Goal: Information Seeking & Learning: Learn about a topic

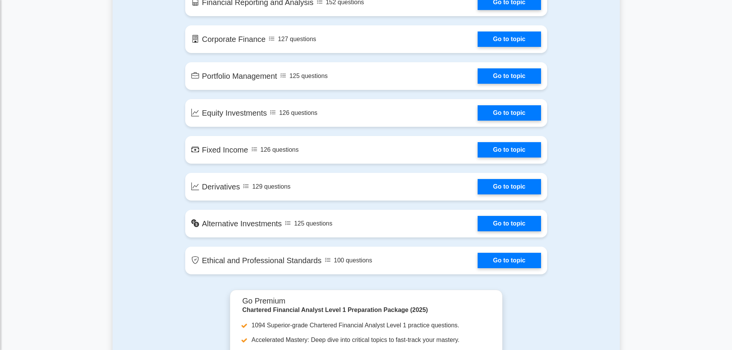
scroll to position [576, 0]
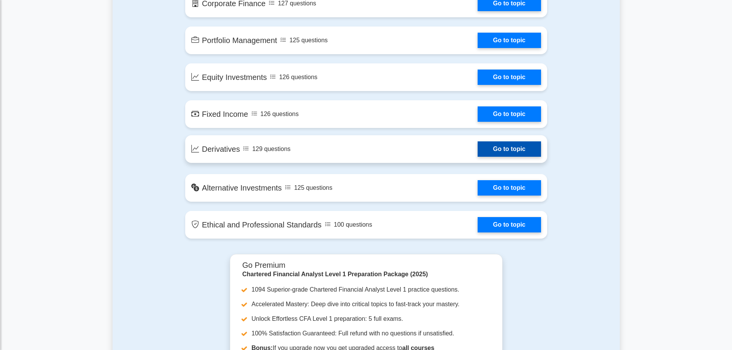
click at [517, 146] on link "Go to topic" at bounding box center [508, 148] width 63 height 15
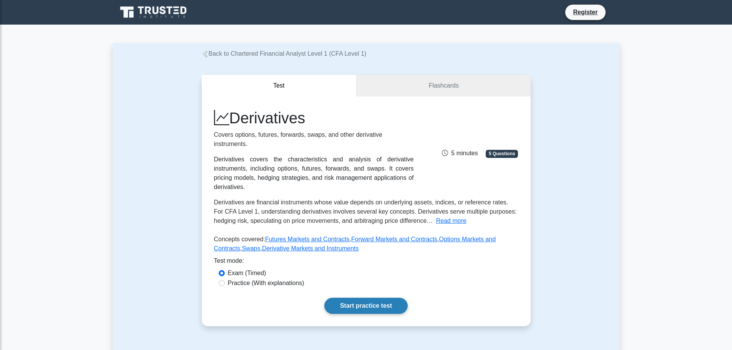
click at [372, 298] on link "Start practice test" at bounding box center [365, 306] width 83 height 16
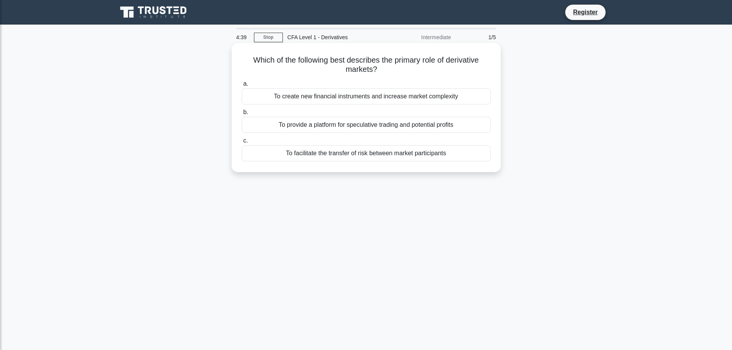
click at [255, 97] on div "To create new financial instruments and increase market complexity" at bounding box center [366, 96] width 249 height 16
click at [242, 86] on input "a. To create new financial instruments and increase market complexity" at bounding box center [242, 83] width 0 height 5
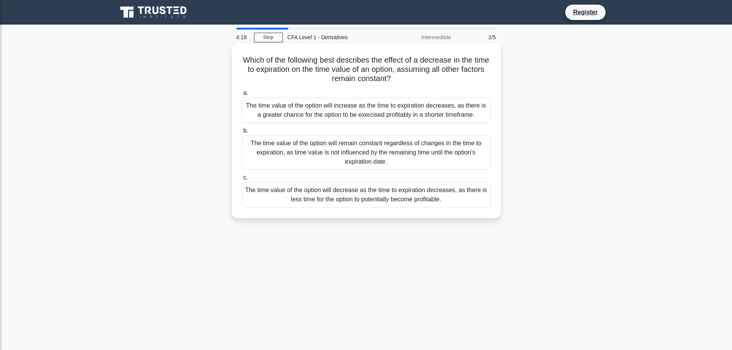
click at [324, 193] on div "The time value of the option will decrease as the time to expiration decreases,…" at bounding box center [366, 194] width 249 height 25
click at [242, 180] on input "c. The time value of the option will decrease as the time to expiration decreas…" at bounding box center [242, 177] width 0 height 5
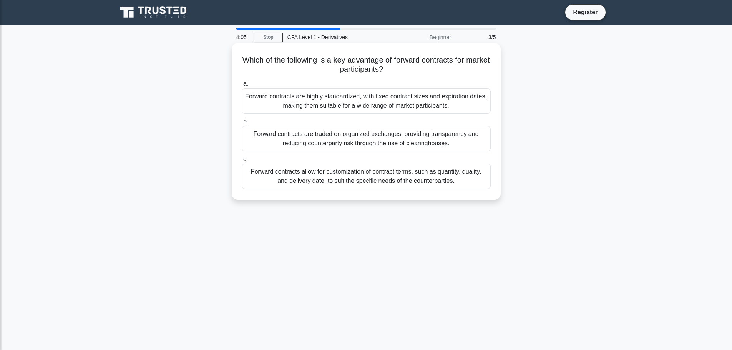
click at [334, 106] on div "Forward contracts are highly standardized, with fixed contract sizes and expira…" at bounding box center [366, 100] width 249 height 25
click at [242, 86] on input "a. Forward contracts are highly standardized, with fixed contract sizes and exp…" at bounding box center [242, 83] width 0 height 5
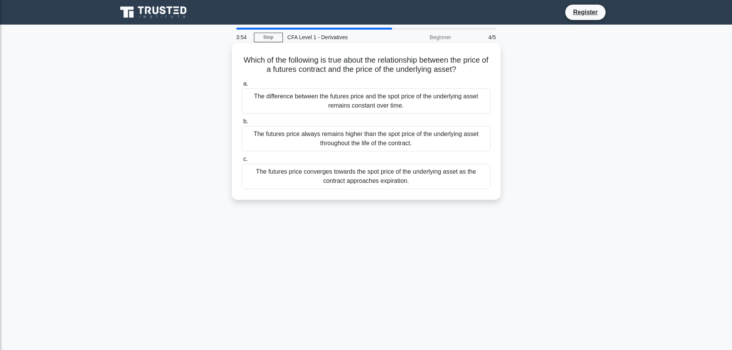
click at [381, 103] on div "The difference between the futures price and the spot price of the underlying a…" at bounding box center [366, 100] width 249 height 25
click at [274, 116] on div "a. The difference between the futures price and the spot price of the underlyin…" at bounding box center [366, 134] width 258 height 113
click at [312, 177] on div "The futures price converges towards the spot price of the underlying asset as t…" at bounding box center [366, 176] width 249 height 25
click at [242, 162] on input "c. The futures price converges towards the spot price of the underlying asset a…" at bounding box center [242, 159] width 0 height 5
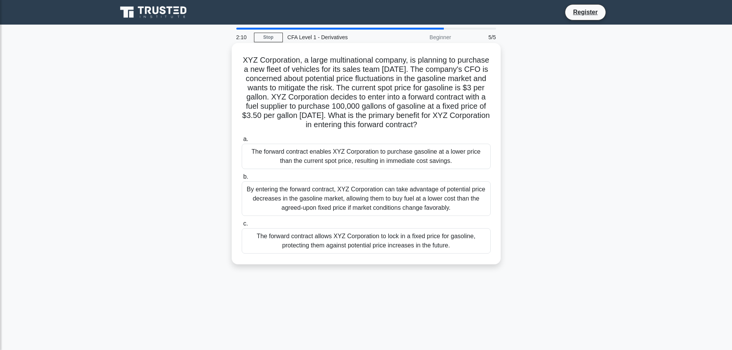
click at [300, 169] on div "The forward contract enables XYZ Corporation to purchase gasoline at a lower pr…" at bounding box center [366, 156] width 249 height 25
click at [242, 142] on input "a. The forward contract enables XYZ Corporation to purchase gasoline at a lower…" at bounding box center [242, 139] width 0 height 5
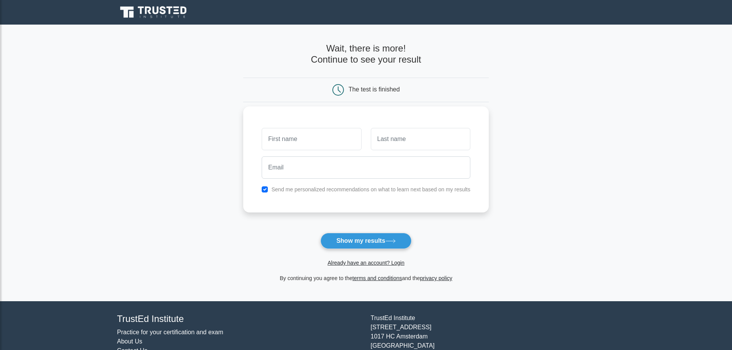
click at [305, 146] on input "text" at bounding box center [311, 139] width 99 height 22
type input "manoj"
click at [390, 139] on input "text" at bounding box center [420, 139] width 99 height 22
type input "nanda"
click at [328, 171] on input "email" at bounding box center [366, 167] width 209 height 22
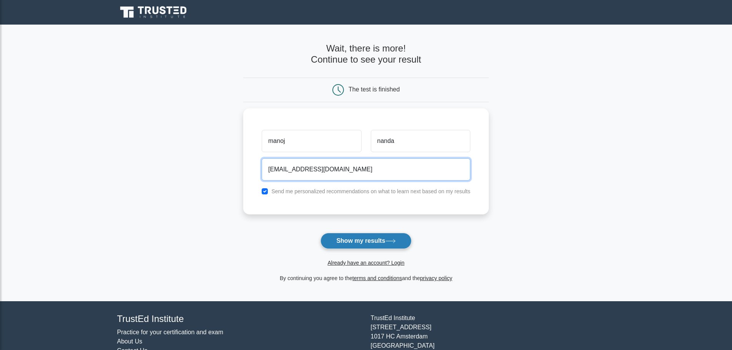
type input "manoj4u026@gmail.com"
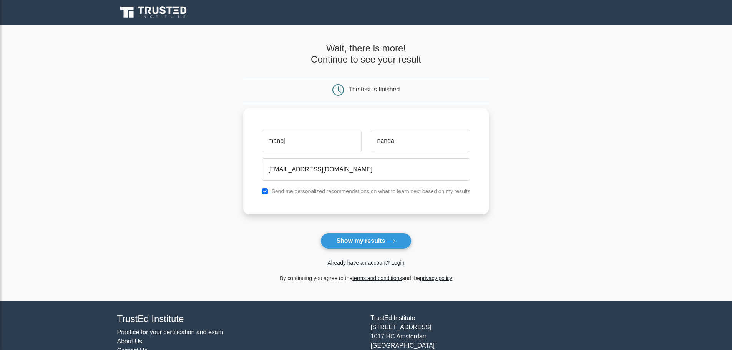
click at [364, 236] on button "Show my results" at bounding box center [365, 241] width 91 height 16
